Goal: Contribute content: Contribute content

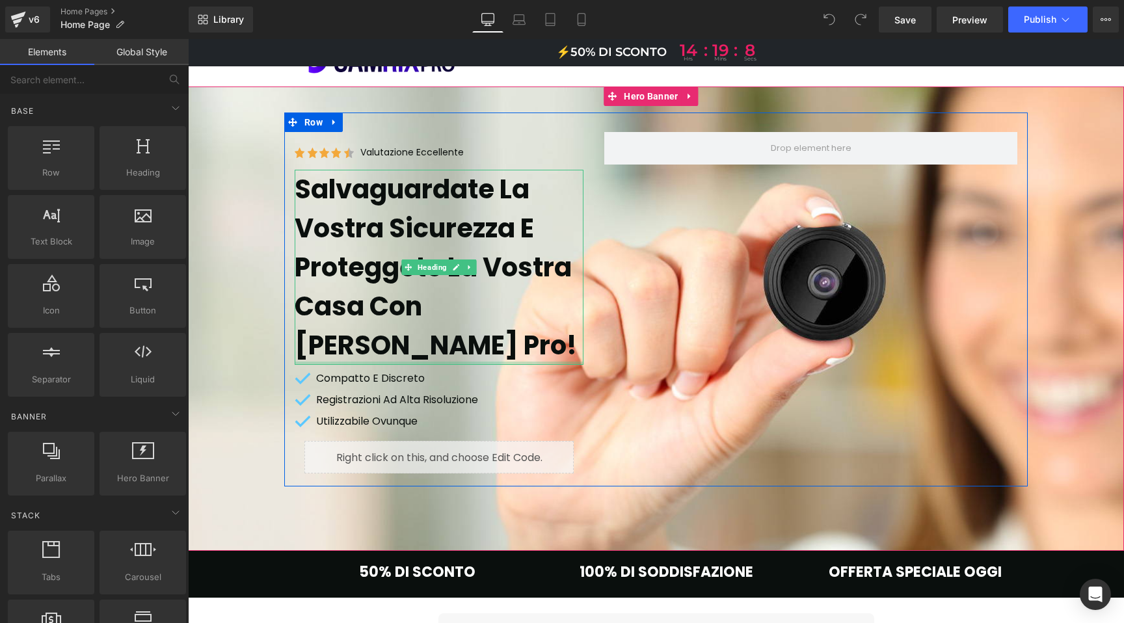
scroll to position [90, 0]
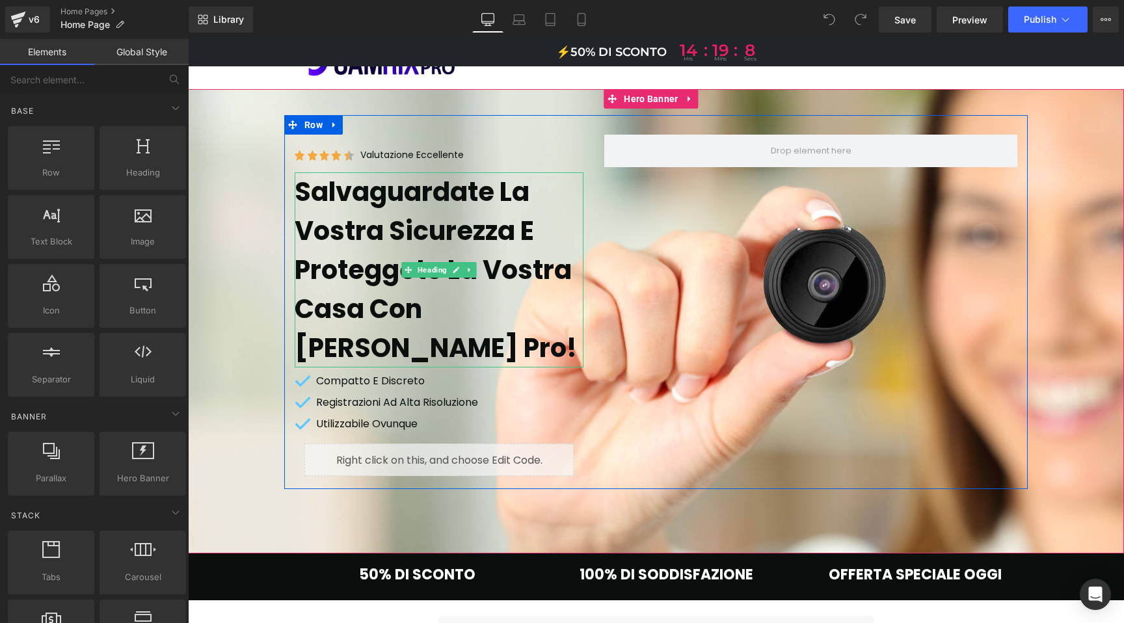
click at [377, 220] on h1 "Salvaguardate la vostra sicurezza e proteggete la vostra casa con [PERSON_NAME]…" at bounding box center [439, 269] width 289 height 195
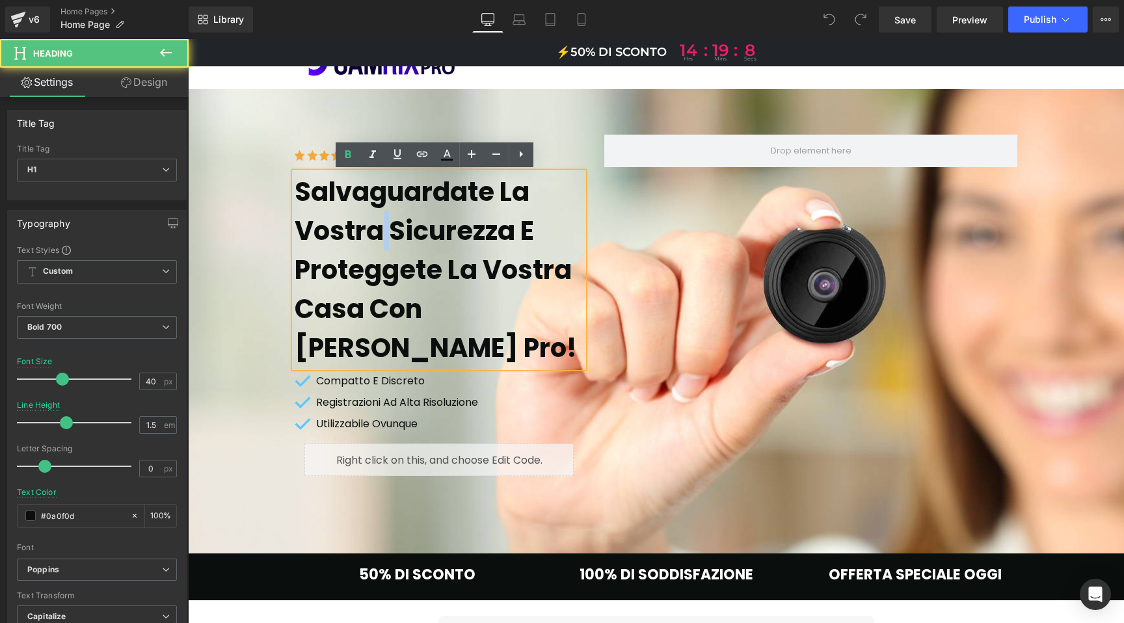
click at [377, 220] on h1 "Salvaguardate la vostra sicurezza e proteggete la vostra casa con [PERSON_NAME]…" at bounding box center [439, 269] width 289 height 195
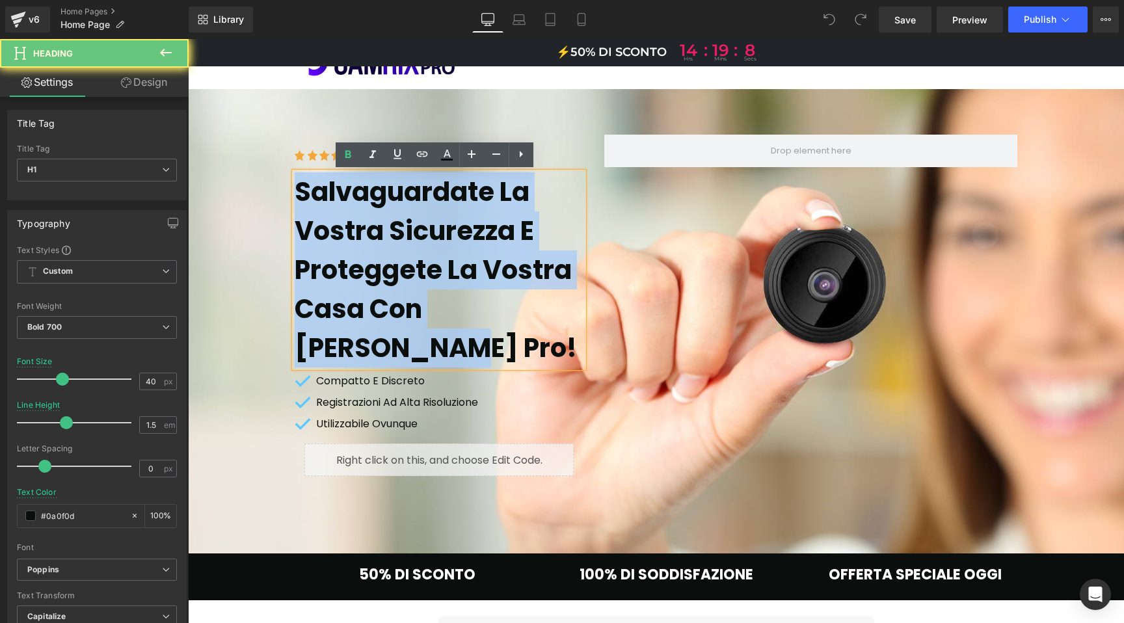
click at [377, 220] on h1 "Salvaguardate la vostra sicurezza e proteggete la vostra casa con [PERSON_NAME]…" at bounding box center [439, 269] width 289 height 195
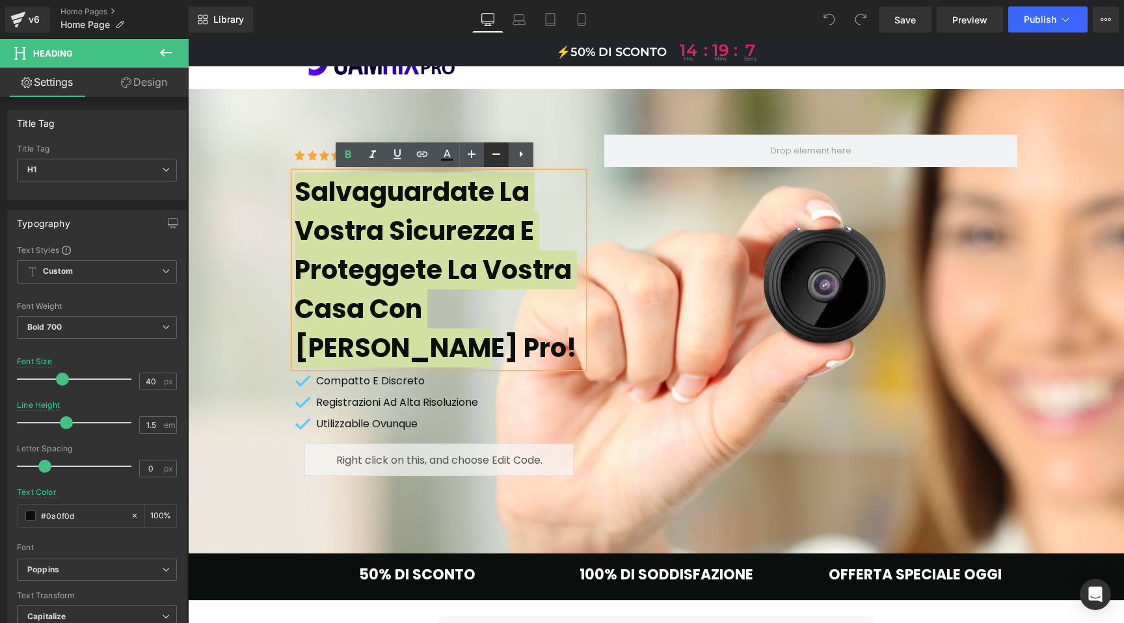
click at [497, 155] on icon at bounding box center [496, 154] width 16 height 16
type input "38"
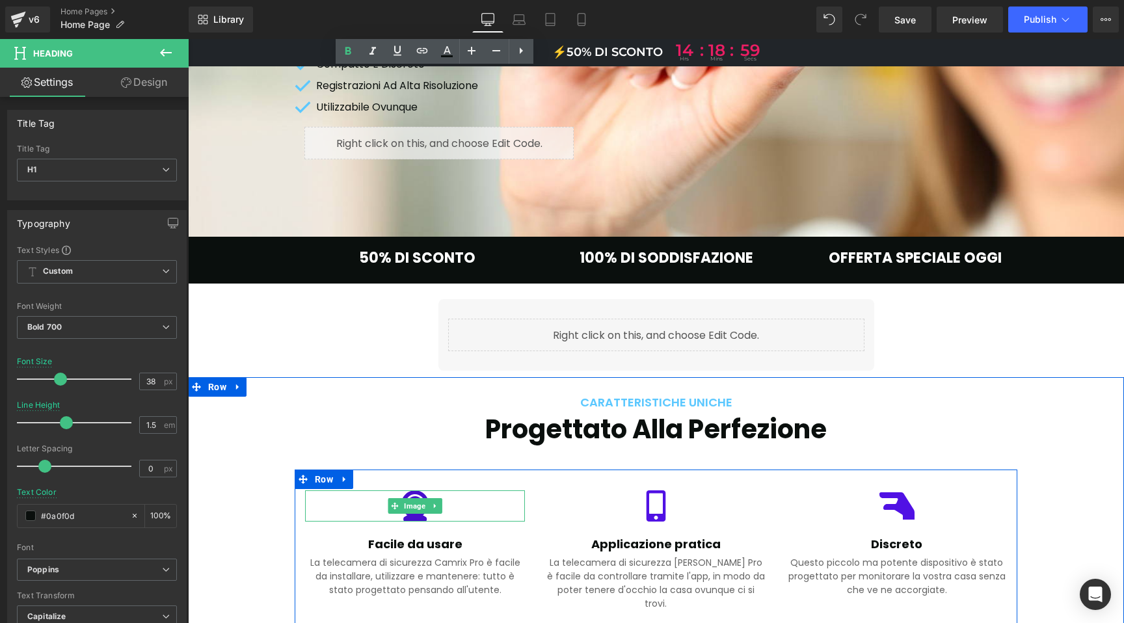
scroll to position [382, 0]
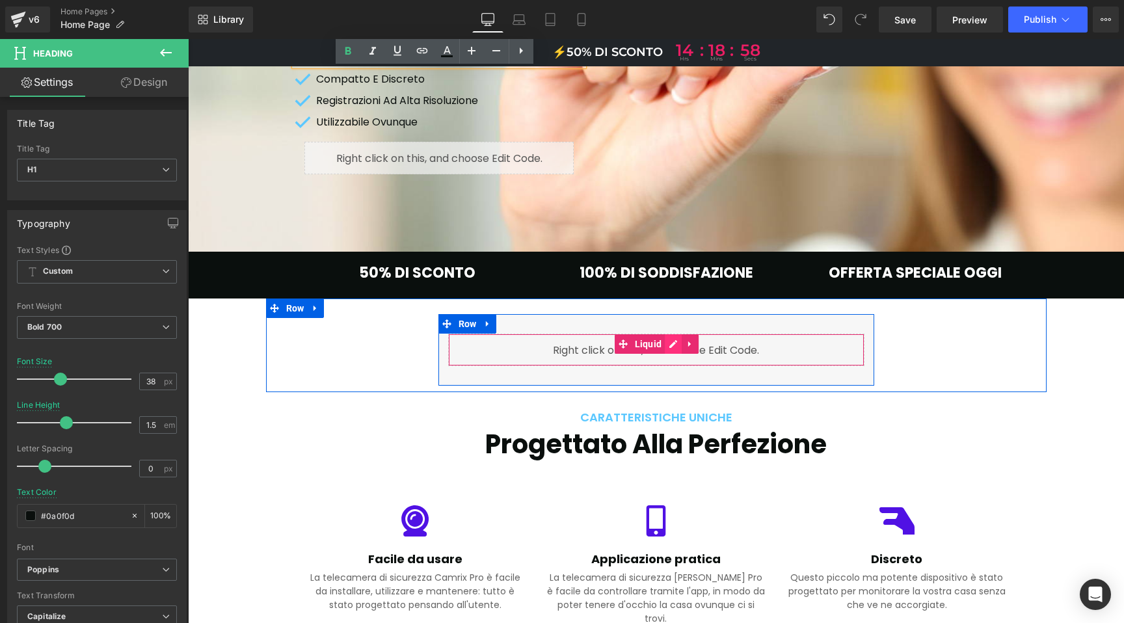
click at [669, 334] on div "Liquid" at bounding box center [656, 350] width 416 height 33
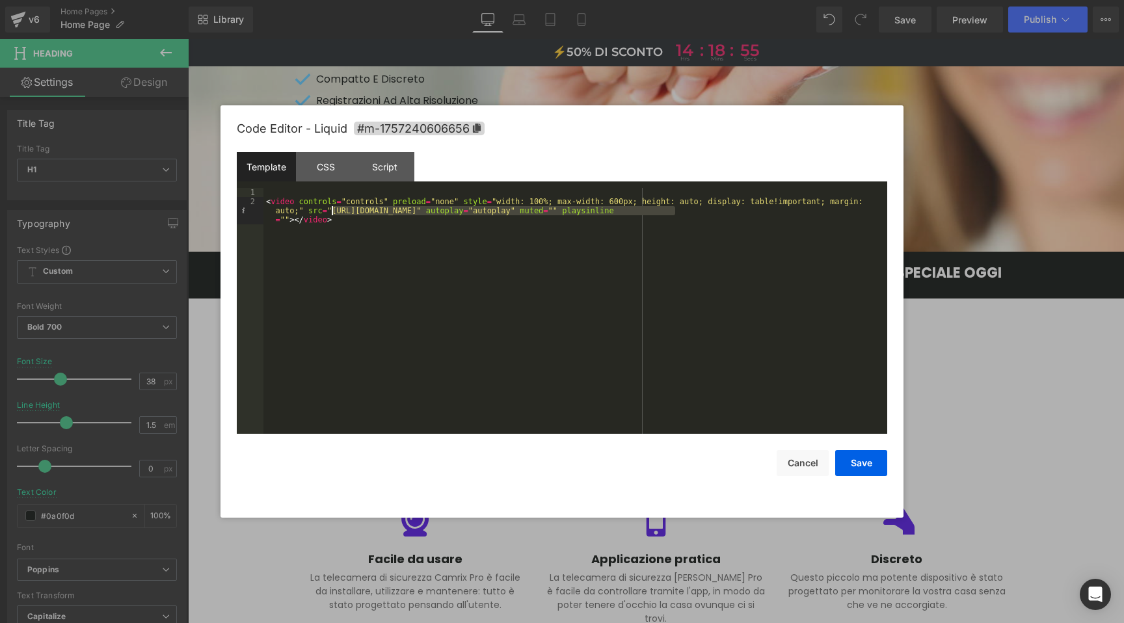
drag, startPoint x: 675, startPoint y: 209, endPoint x: 333, endPoint y: 212, distance: 342.1
click at [333, 212] on div "< video controls = "controls" preload = "none" style = "width: 100%; max-width:…" at bounding box center [575, 329] width 624 height 282
click at [860, 467] on button "Save" at bounding box center [861, 463] width 52 height 26
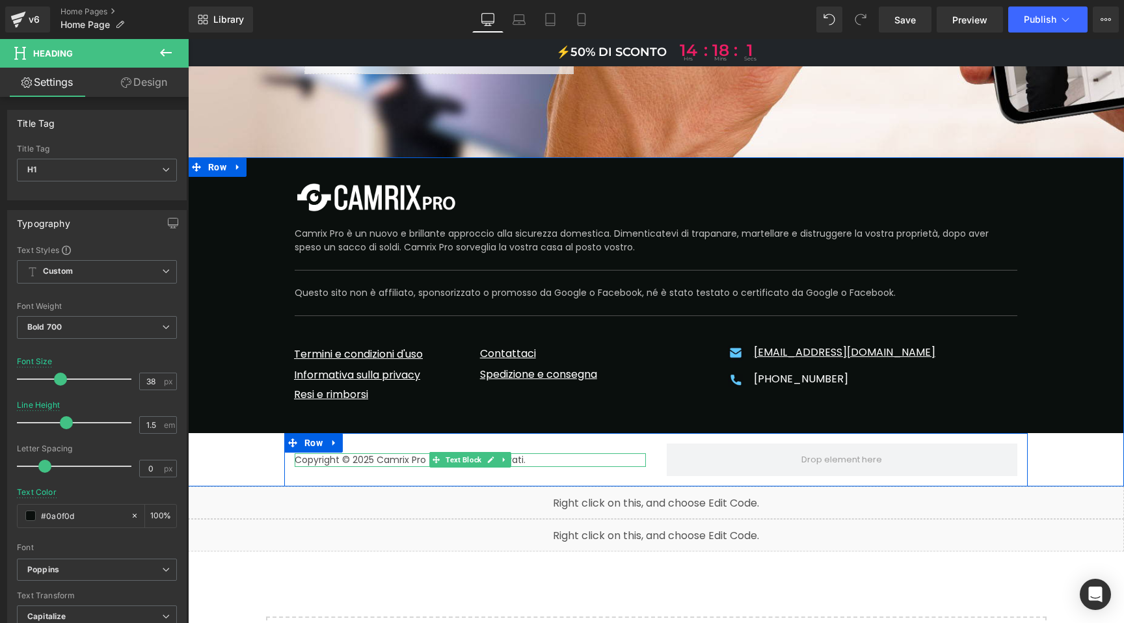
scroll to position [8005, 0]
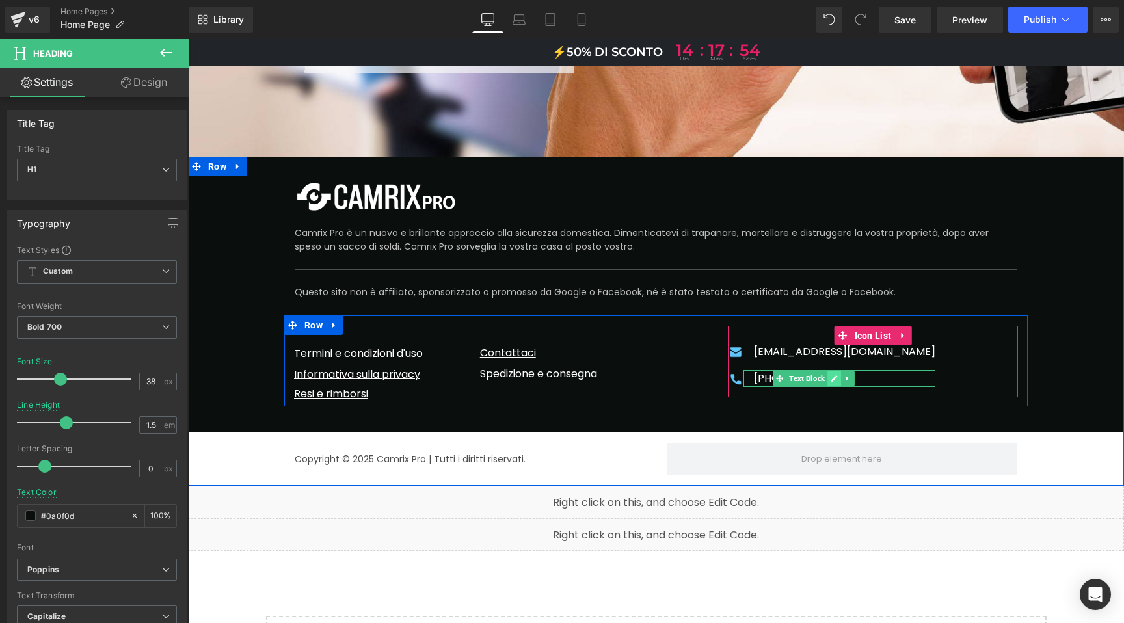
click at [830, 375] on icon at bounding box center [833, 379] width 7 height 8
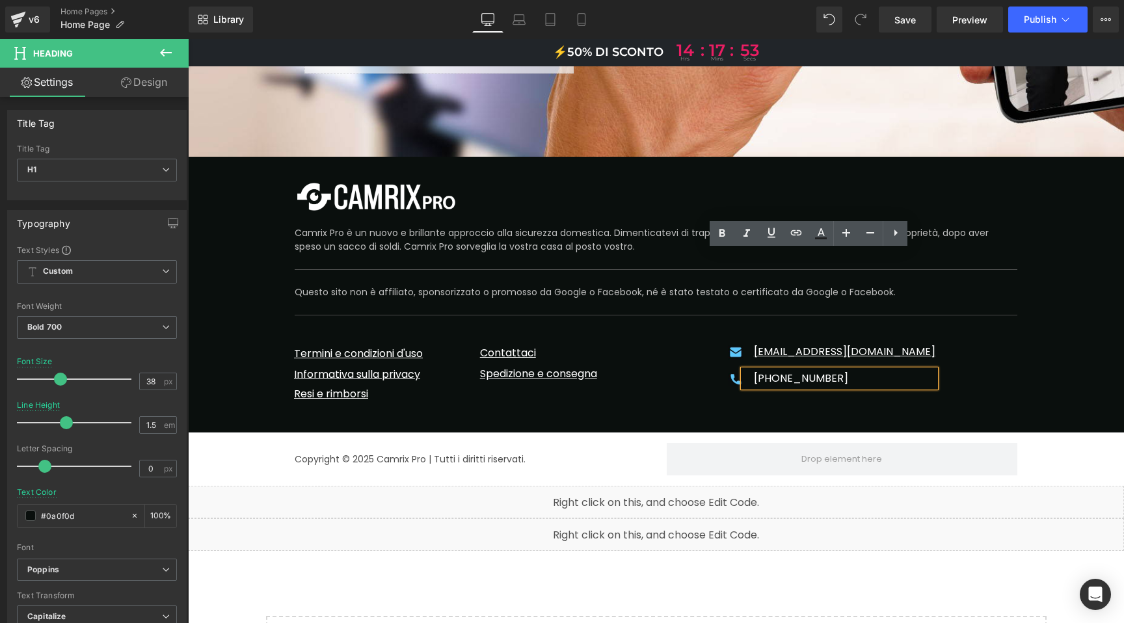
click at [779, 370] on div "[PHONE_NUMBER]" at bounding box center [839, 378] width 192 height 17
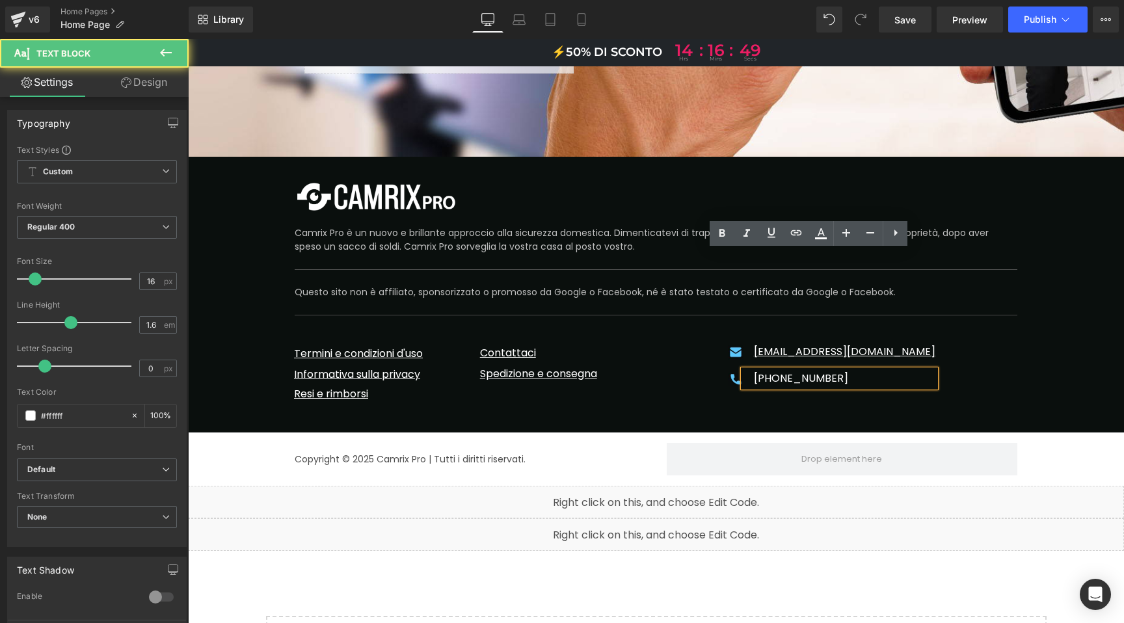
click at [802, 370] on div "[PHONE_NUMBER]" at bounding box center [839, 378] width 192 height 17
drag, startPoint x: 849, startPoint y: 259, endPoint x: 750, endPoint y: 261, distance: 98.9
click at [750, 370] on div "[PHONE_NUMBER]" at bounding box center [839, 378] width 192 height 17
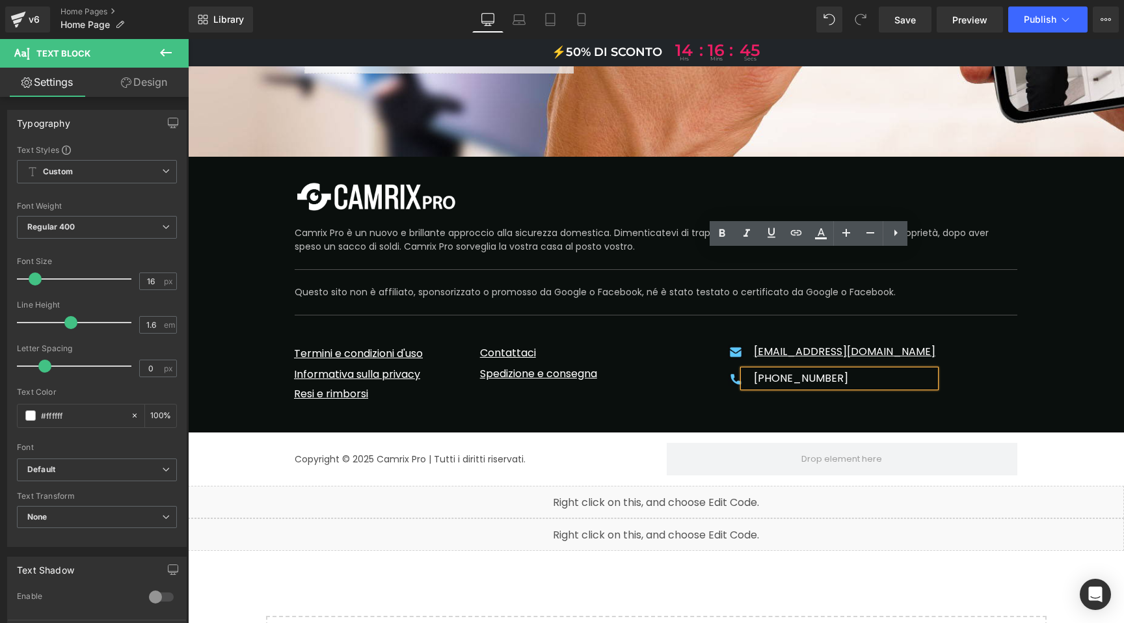
paste div
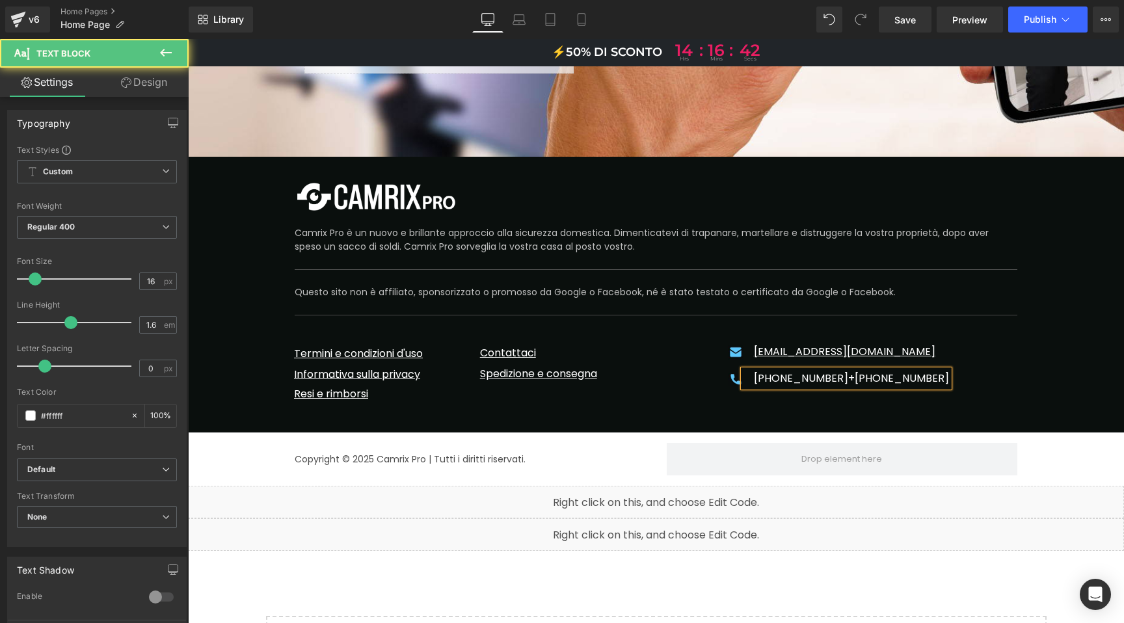
drag, startPoint x: 847, startPoint y: 259, endPoint x: 935, endPoint y: 258, distance: 87.2
click at [927, 370] on div "[PHONE_NUMBER]+[PHONE_NUMBER]" at bounding box center [846, 378] width 206 height 17
click at [939, 370] on div "[PHONE_NUMBER]+[PHONE_NUMBER]" at bounding box center [846, 378] width 206 height 17
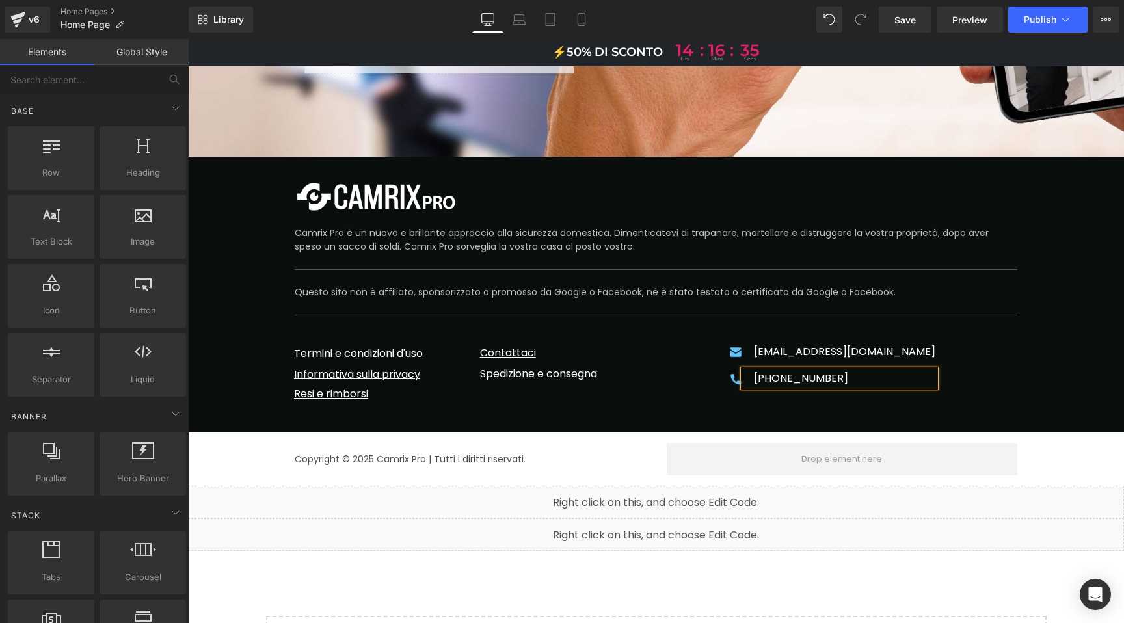
click at [901, 23] on span "Save" at bounding box center [904, 20] width 21 height 14
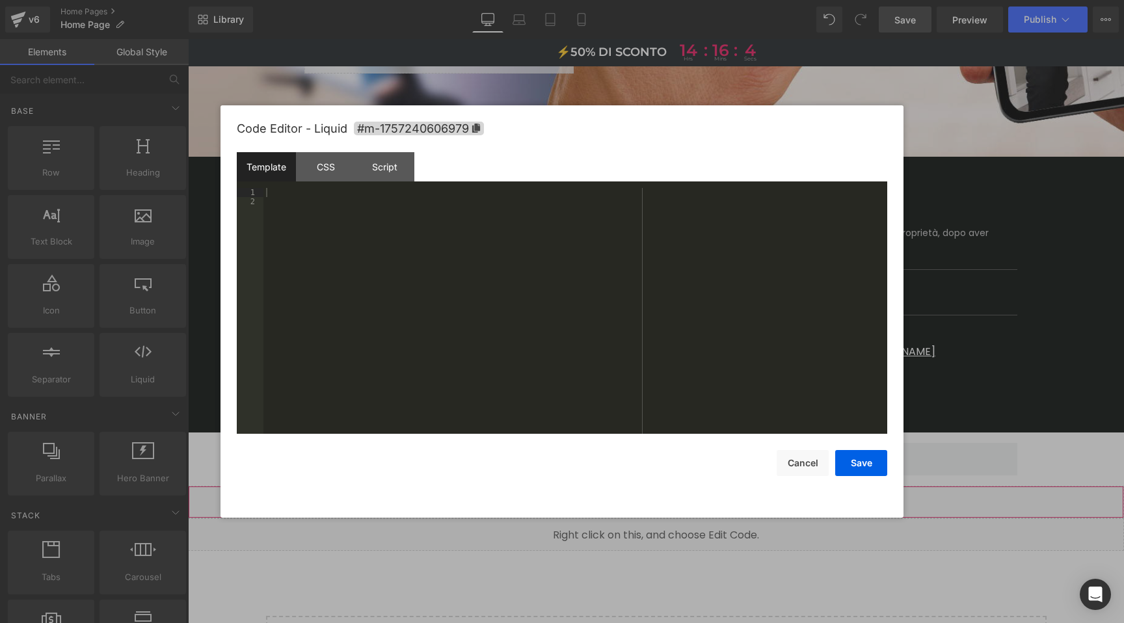
click at [673, 486] on div "Liquid" at bounding box center [656, 502] width 936 height 33
click at [368, 165] on div "Script" at bounding box center [384, 166] width 59 height 29
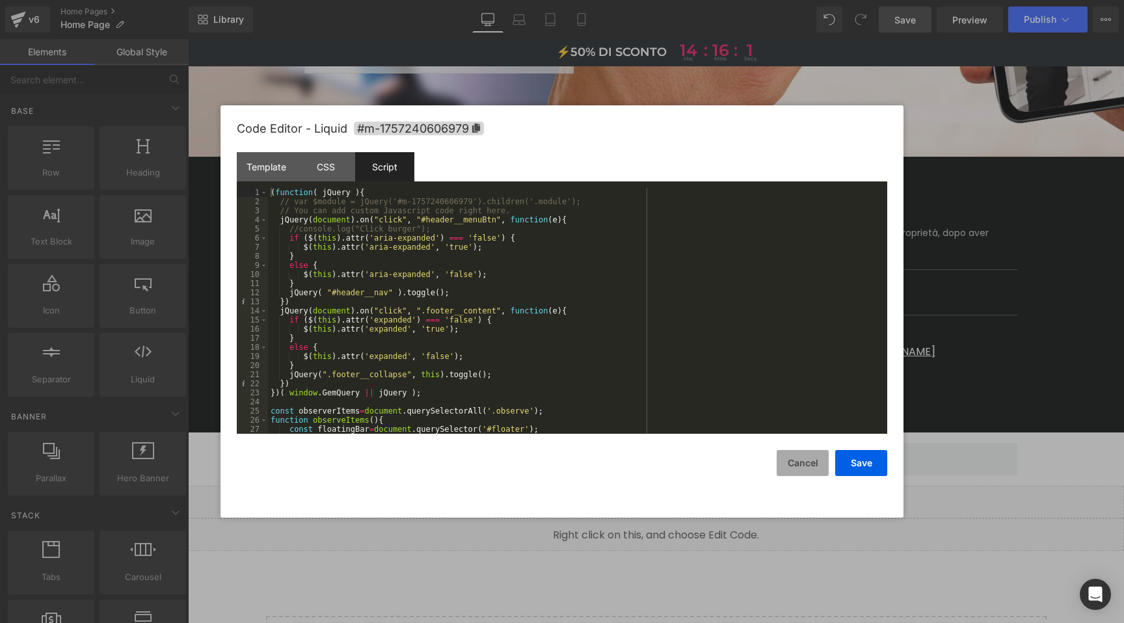
drag, startPoint x: 801, startPoint y: 466, endPoint x: 587, endPoint y: 419, distance: 219.7
click at [801, 466] on button "Cancel" at bounding box center [803, 463] width 52 height 26
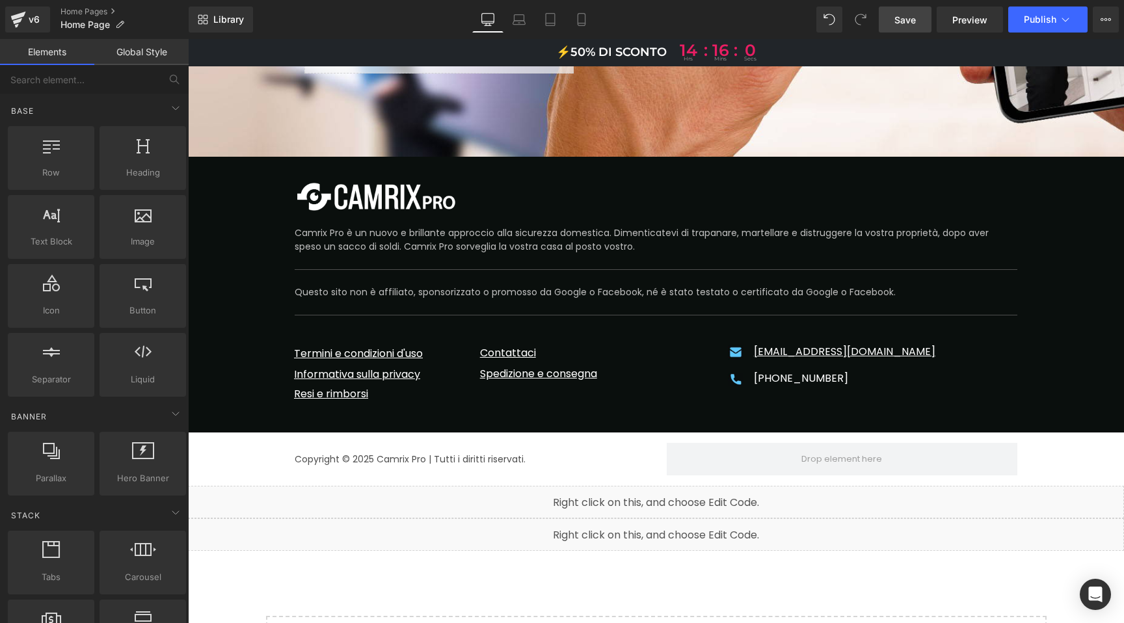
click at [669, 518] on div "Liquid" at bounding box center [656, 534] width 936 height 33
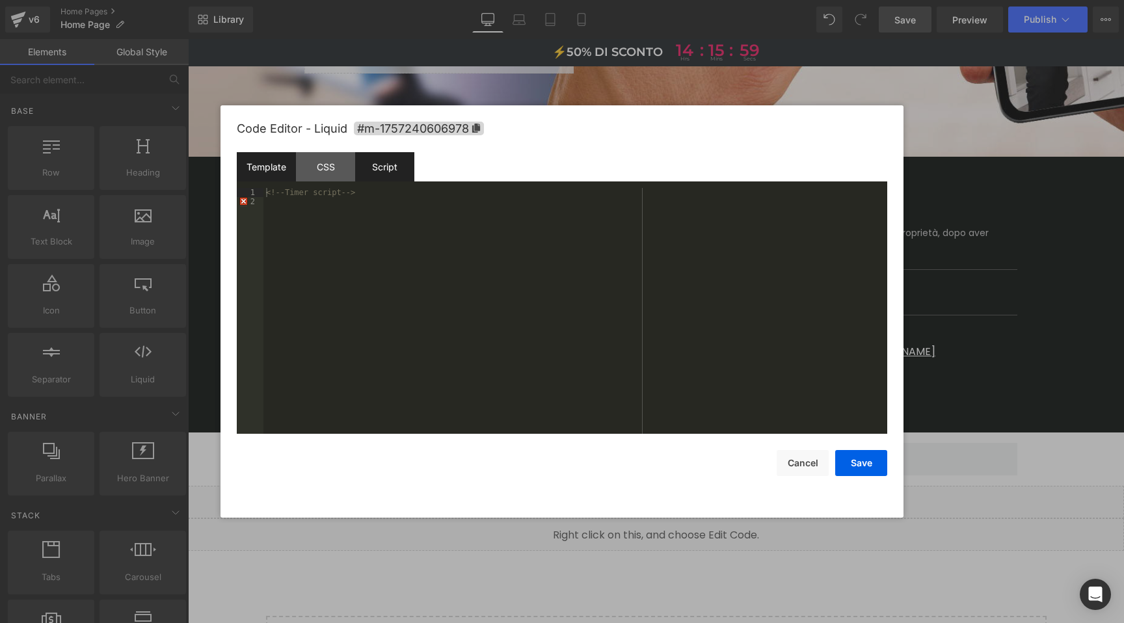
click at [390, 168] on div "Script" at bounding box center [384, 166] width 59 height 29
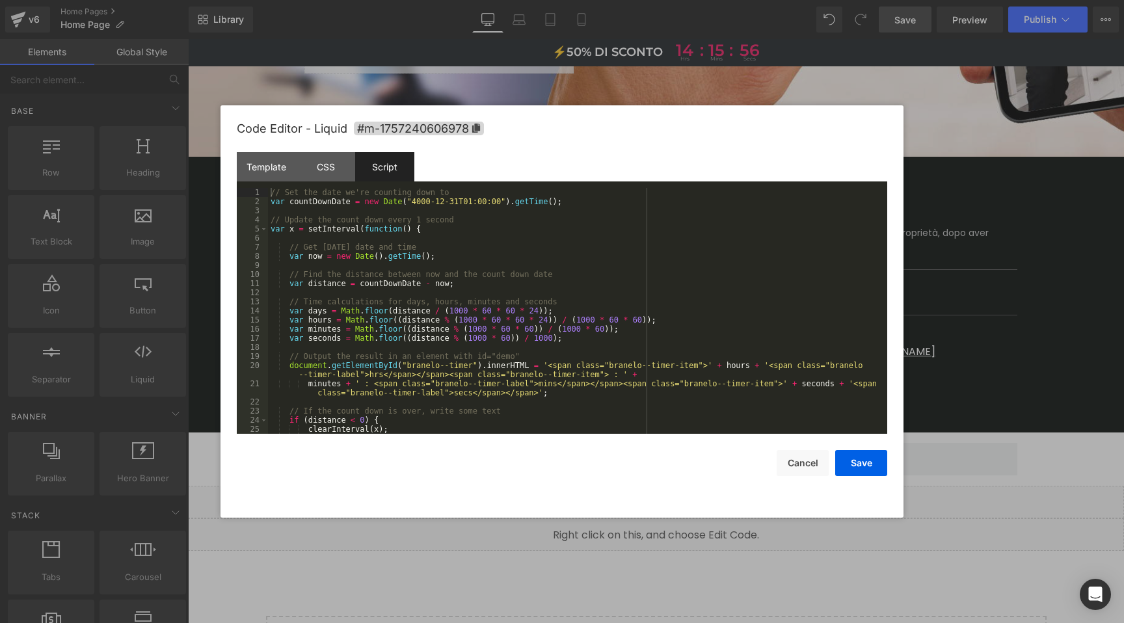
click at [383, 373] on div "// Set the date we're counting down to var countDownDate = new Date ( "4000-12-…" at bounding box center [575, 320] width 614 height 264
drag, startPoint x: 557, startPoint y: 384, endPoint x: 561, endPoint y: 394, distance: 10.8
click at [557, 384] on div "// Set the date we're counting down to var countDownDate = new Date ( "4000-12-…" at bounding box center [575, 320] width 614 height 264
click at [471, 394] on div "// Set the date we're counting down to var countDownDate = new Date ( "4000-12-…" at bounding box center [575, 320] width 614 height 264
click at [877, 463] on button "Save" at bounding box center [861, 463] width 52 height 26
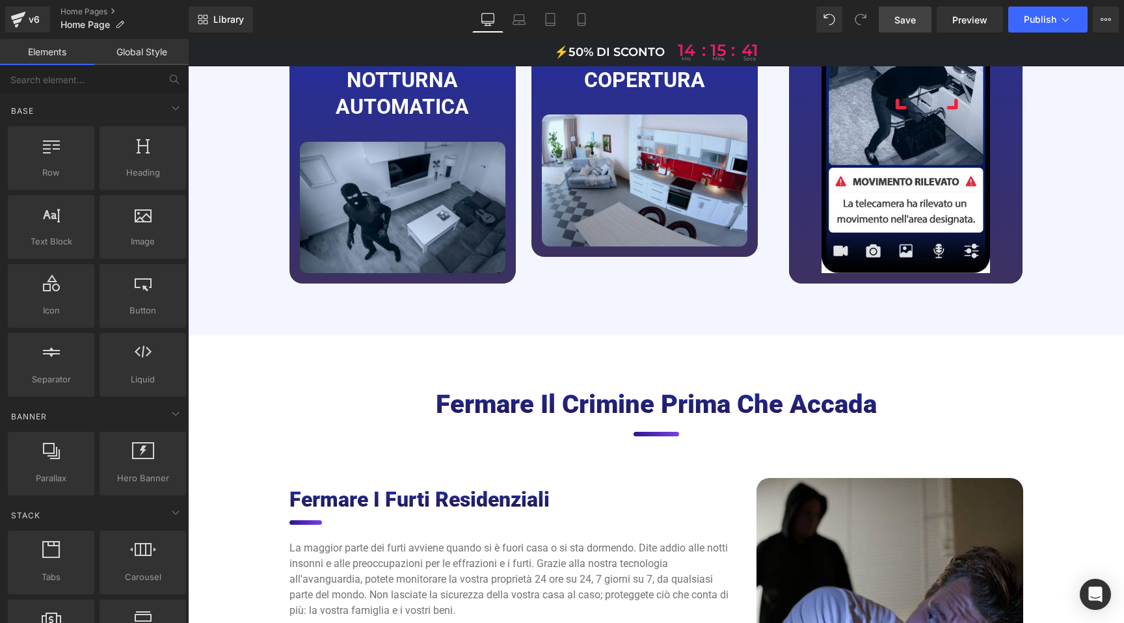
scroll to position [2856, 0]
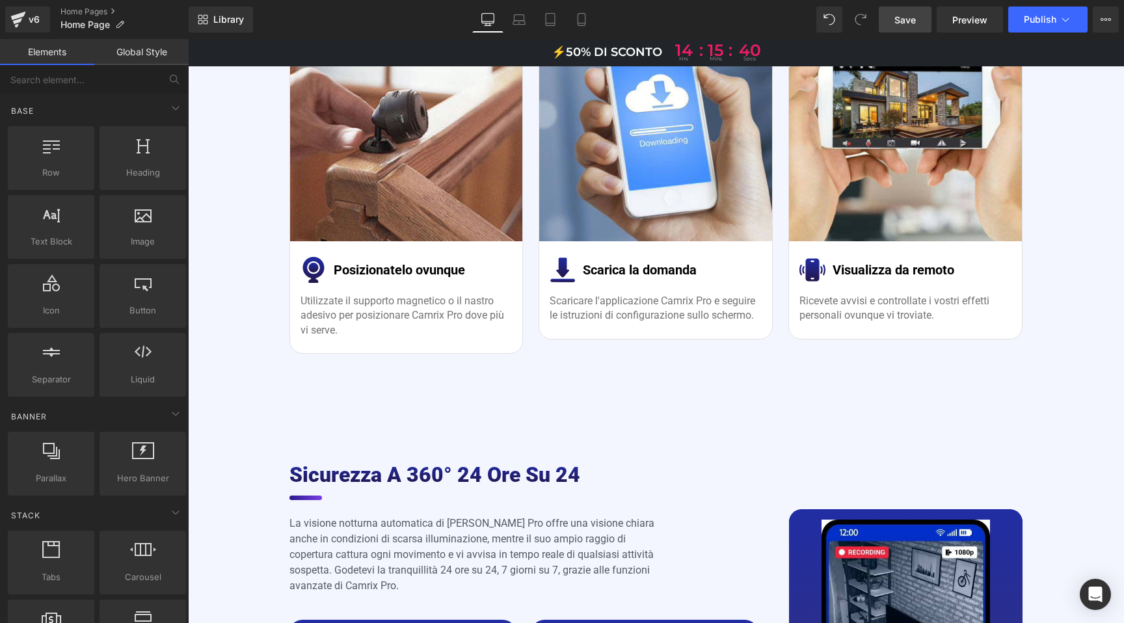
click at [903, 19] on span "Save" at bounding box center [904, 20] width 21 height 14
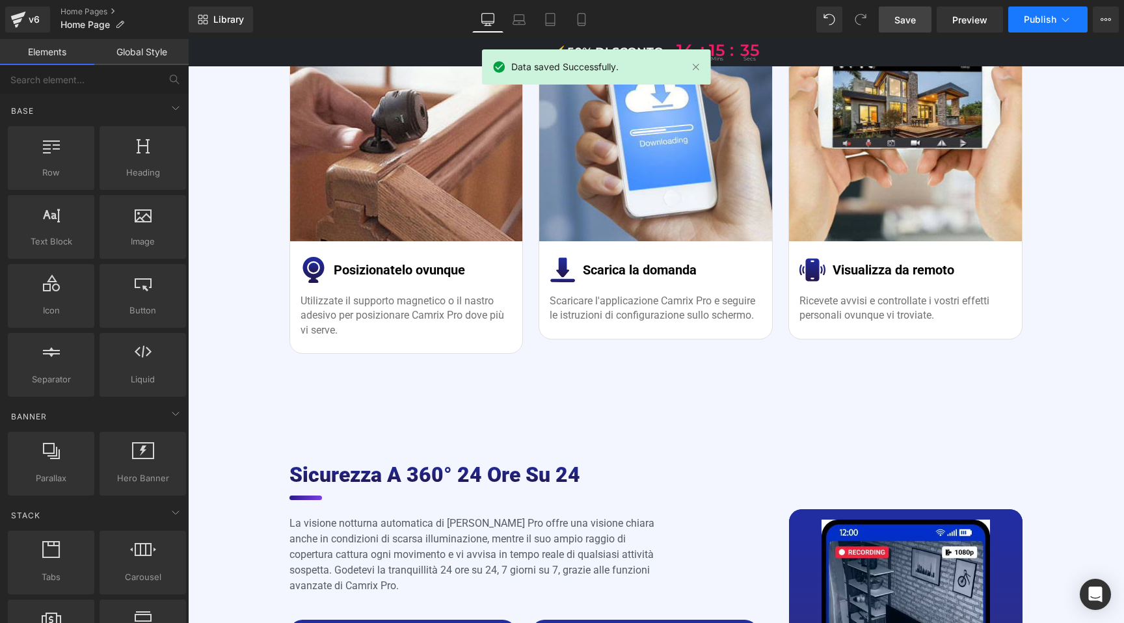
click at [1027, 17] on span "Publish" at bounding box center [1040, 19] width 33 height 10
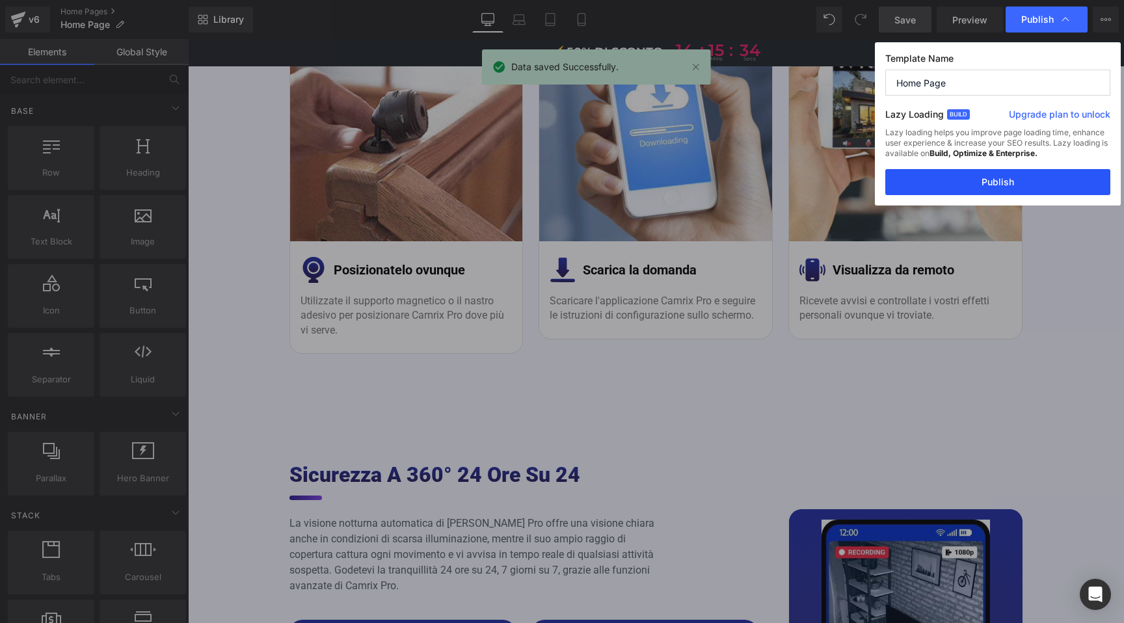
click at [1000, 176] on button "Publish" at bounding box center [997, 182] width 225 height 26
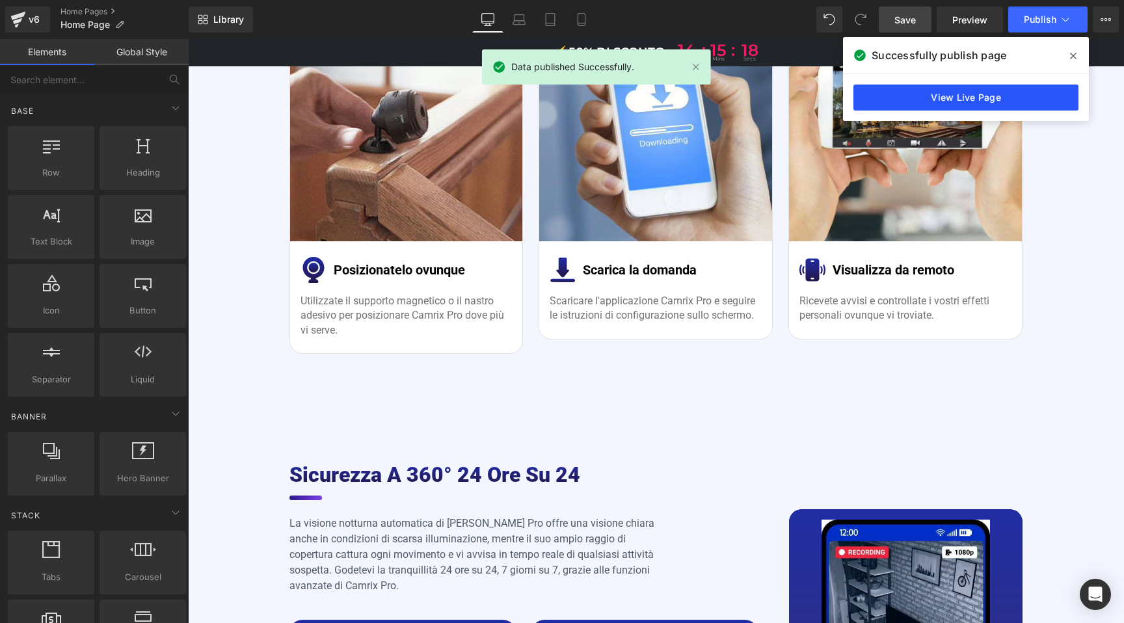
click at [939, 96] on link "View Live Page" at bounding box center [965, 98] width 225 height 26
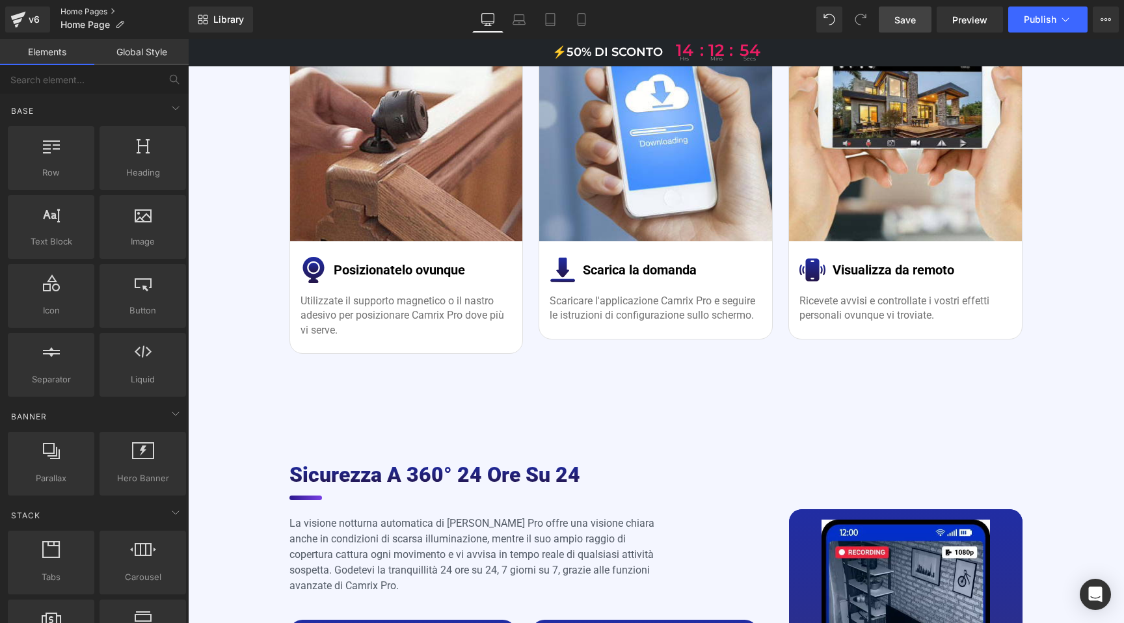
click at [93, 13] on link "Home Pages" at bounding box center [124, 12] width 128 height 10
